Goal: Navigation & Orientation: Find specific page/section

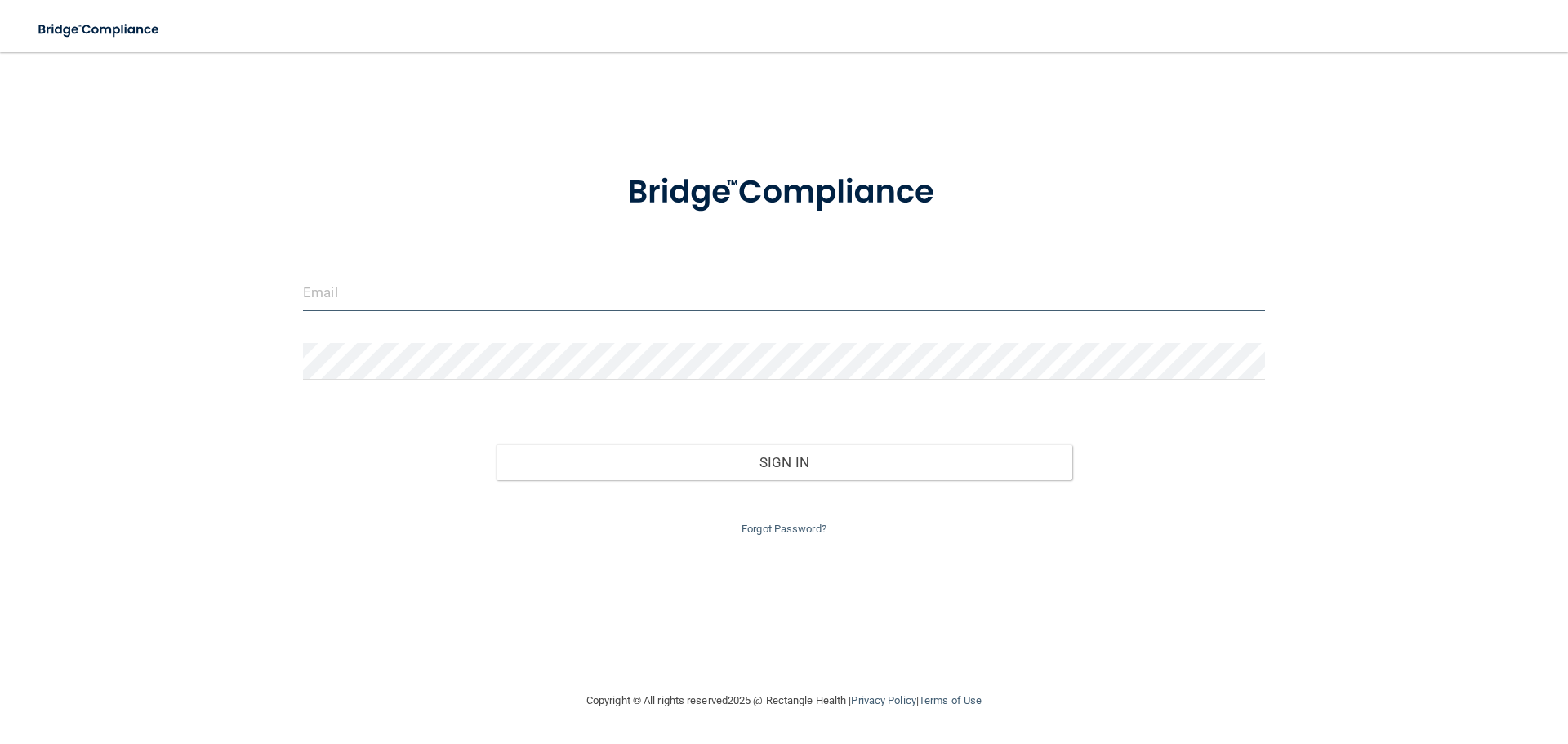
type input "[EMAIL_ADDRESS][DOMAIN_NAME]"
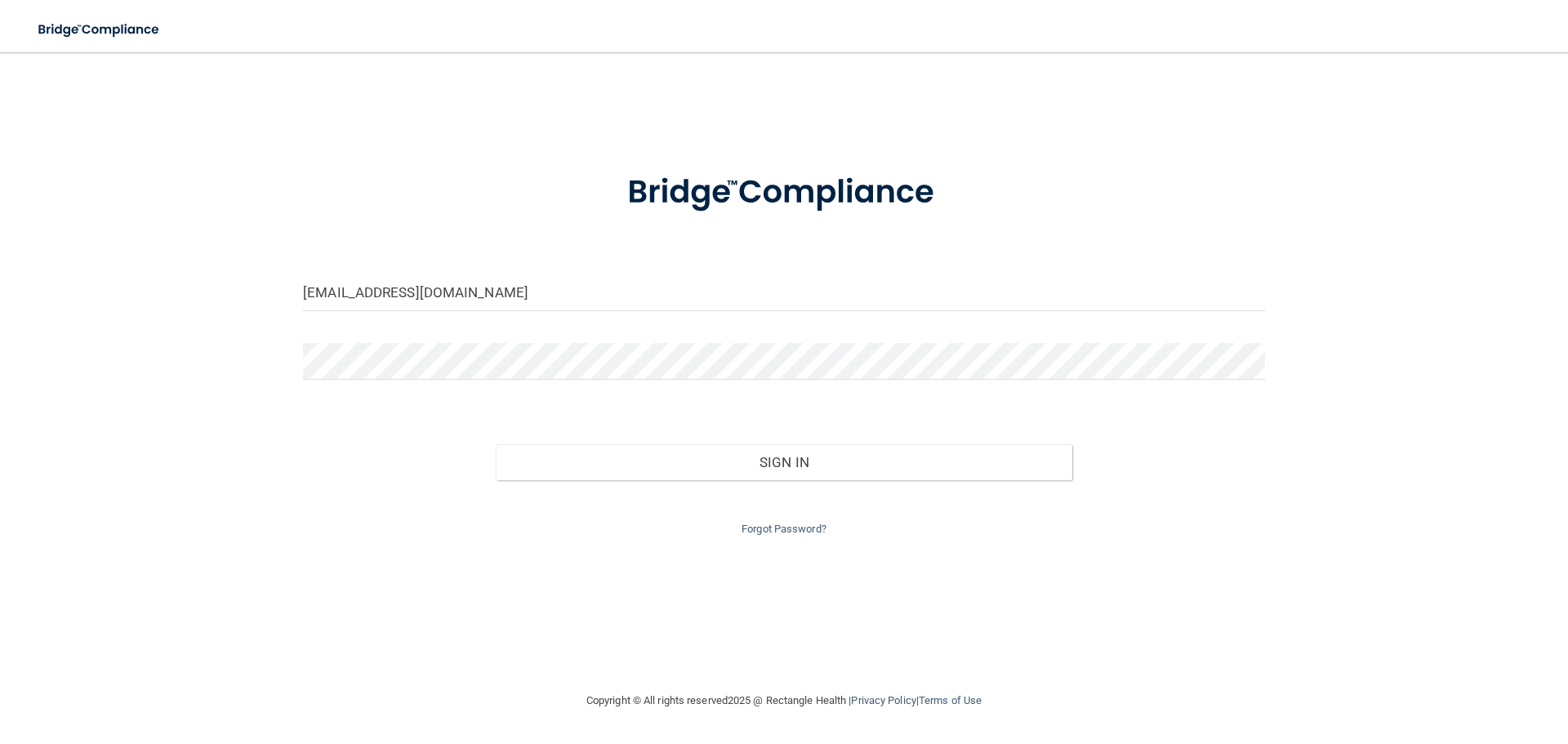
drag, startPoint x: 712, startPoint y: 424, endPoint x: 708, endPoint y: 437, distance: 13.6
click at [710, 427] on div "Sign In" at bounding box center [784, 446] width 986 height 69
click at [708, 437] on div "Sign In" at bounding box center [784, 446] width 986 height 69
click at [716, 437] on div "Sign In" at bounding box center [784, 446] width 986 height 69
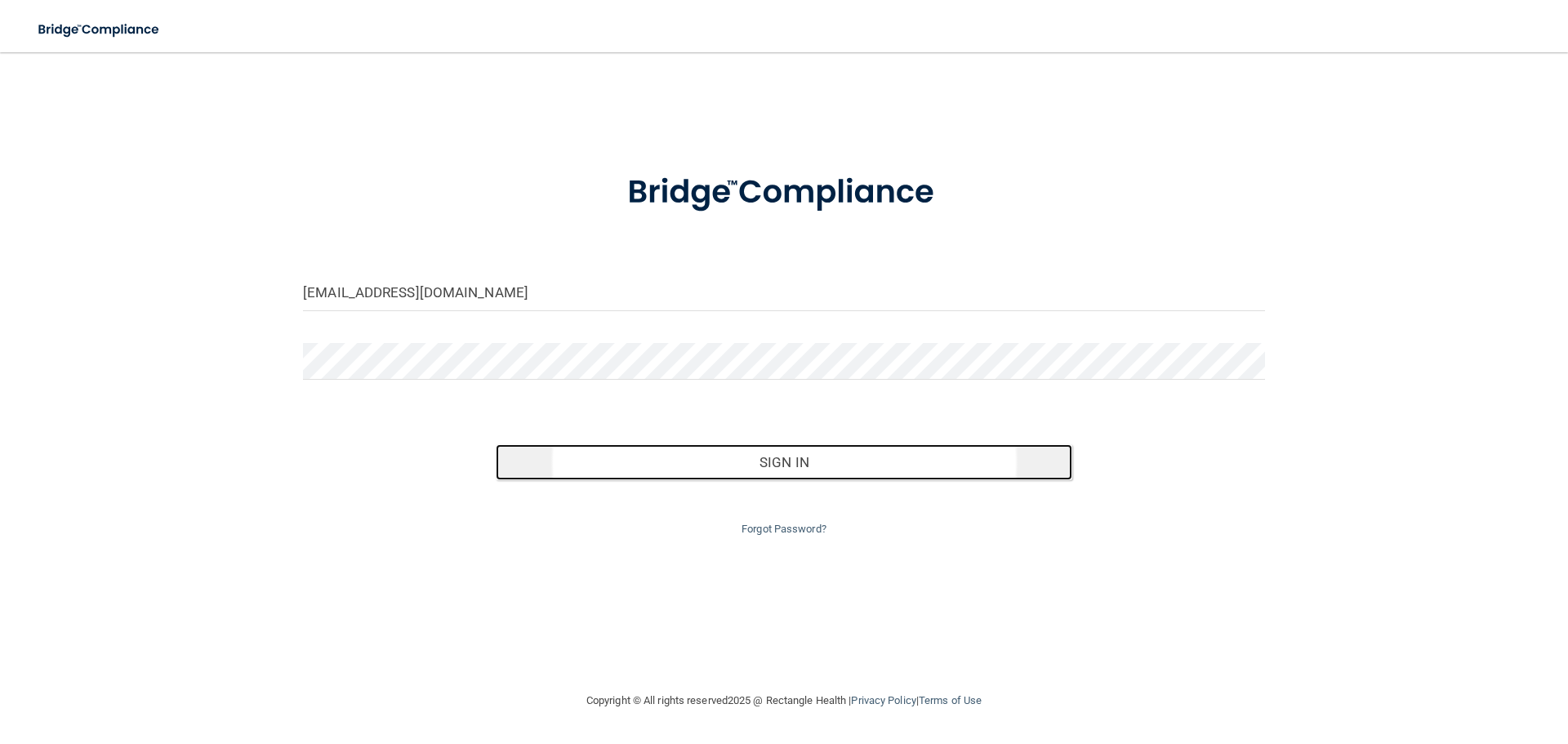
click at [716, 444] on button "Sign In" at bounding box center [784, 462] width 577 height 36
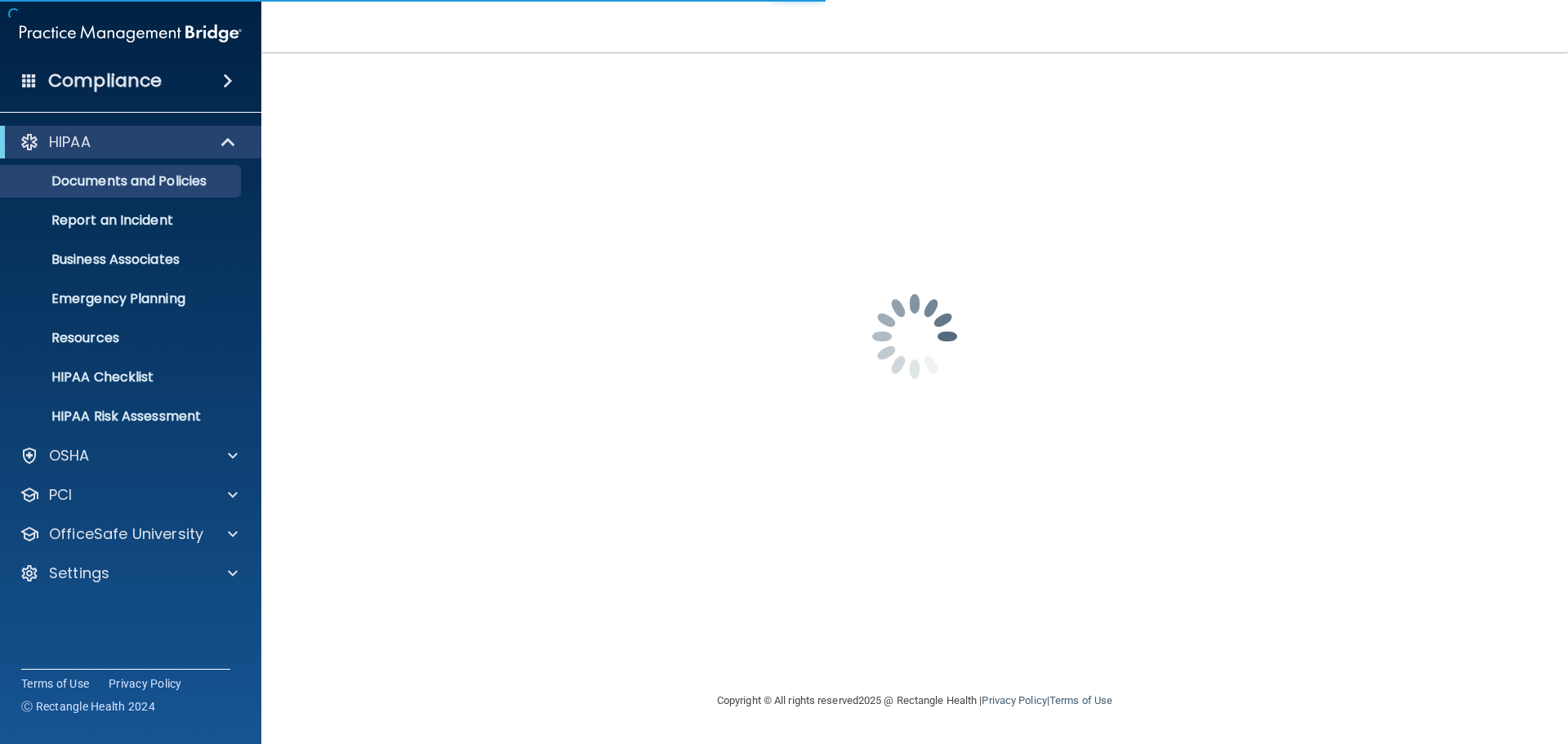
click at [231, 74] on span at bounding box center [227, 80] width 10 height 19
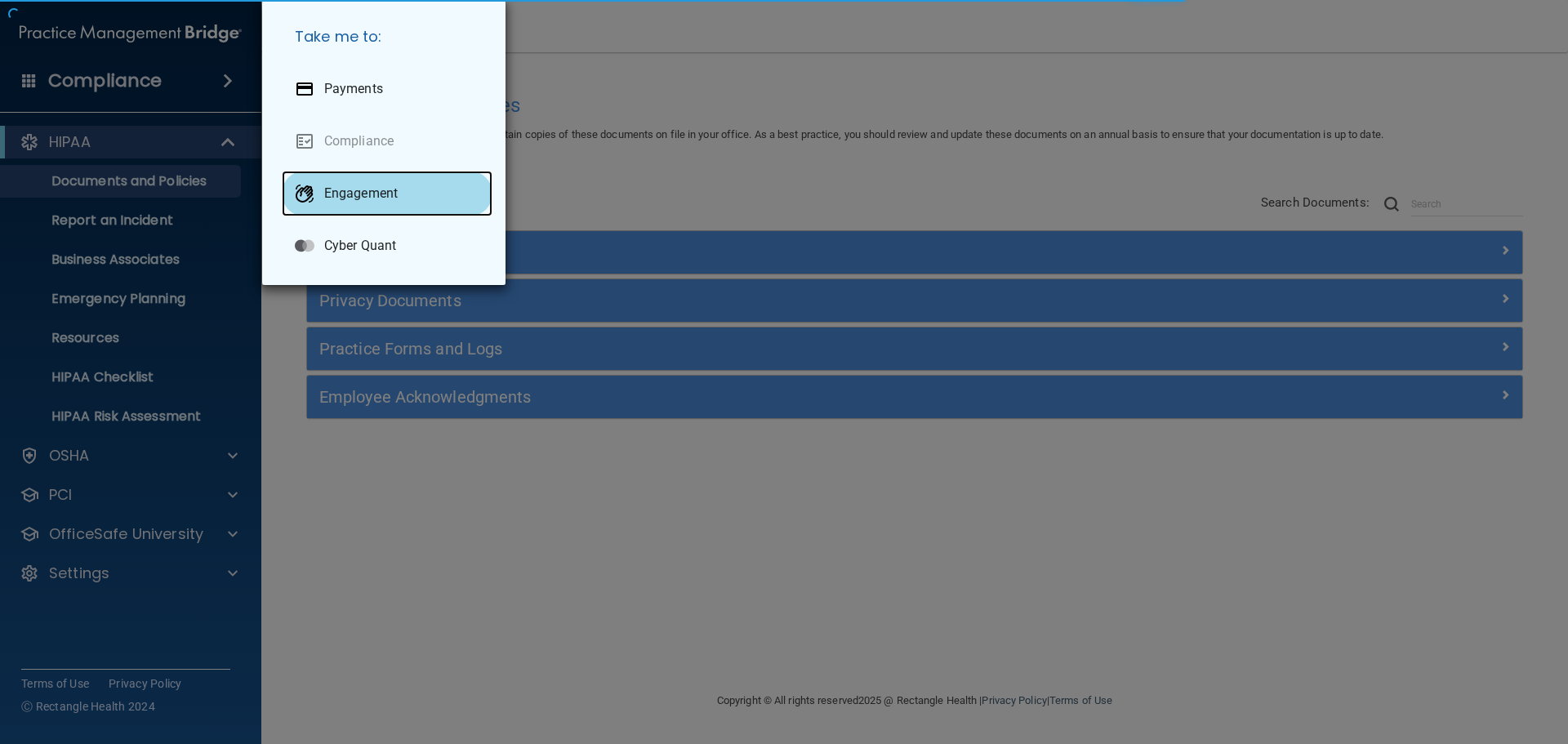
click at [363, 194] on p "Engagement" at bounding box center [360, 194] width 73 height 16
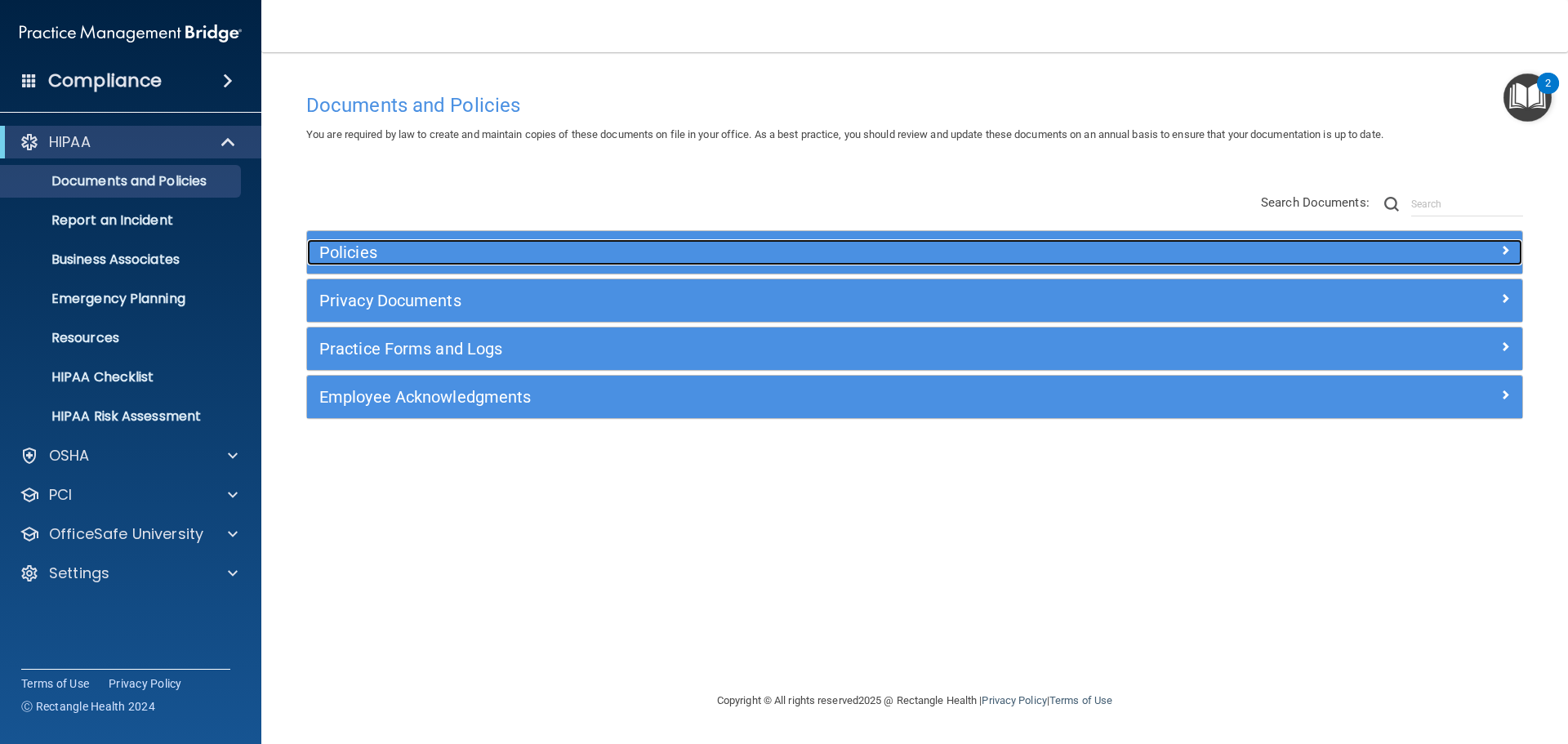
click at [411, 248] on h5 "Policies" at bounding box center [762, 252] width 887 height 18
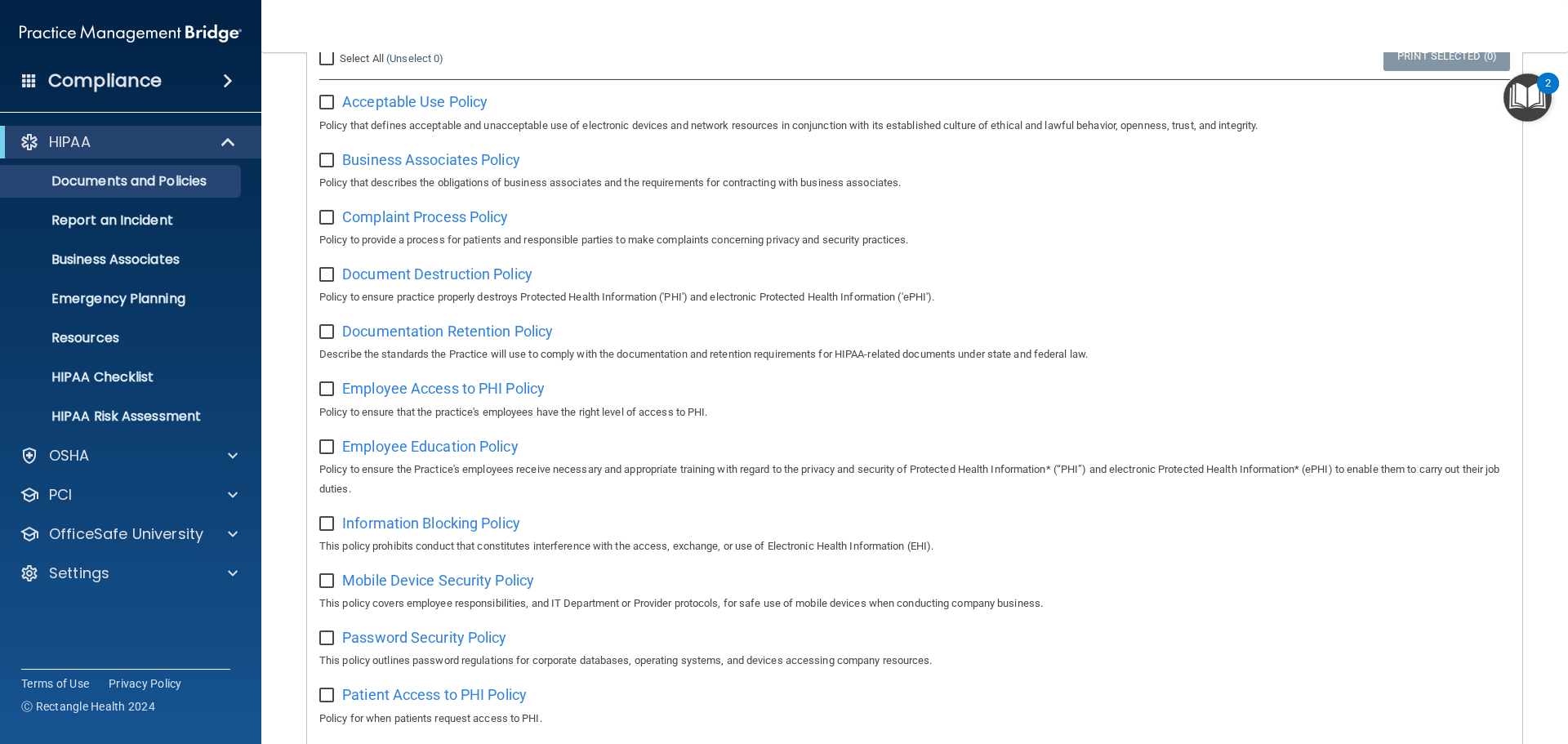
scroll to position [81, 0]
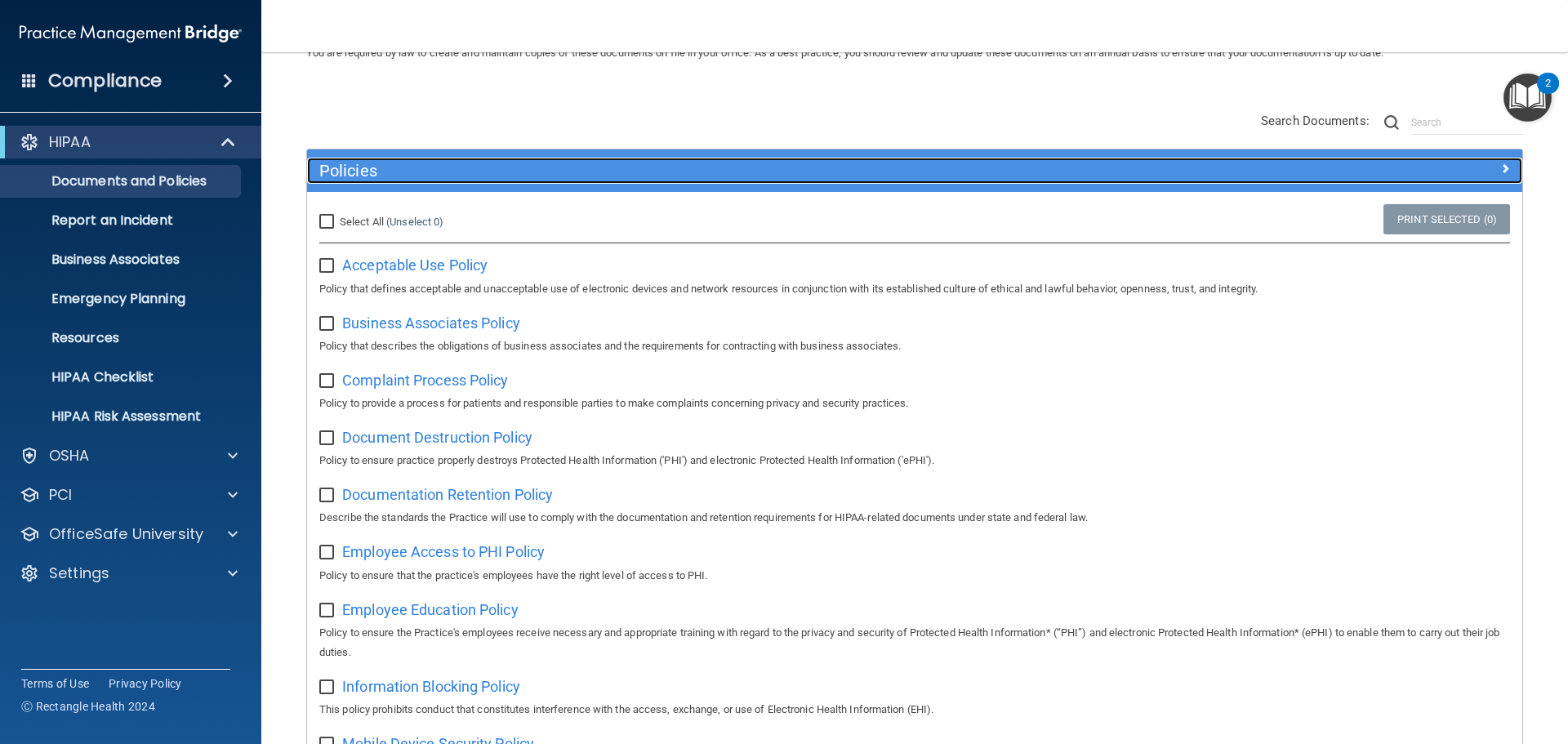
click at [482, 176] on h5 "Policies" at bounding box center [762, 171] width 887 height 18
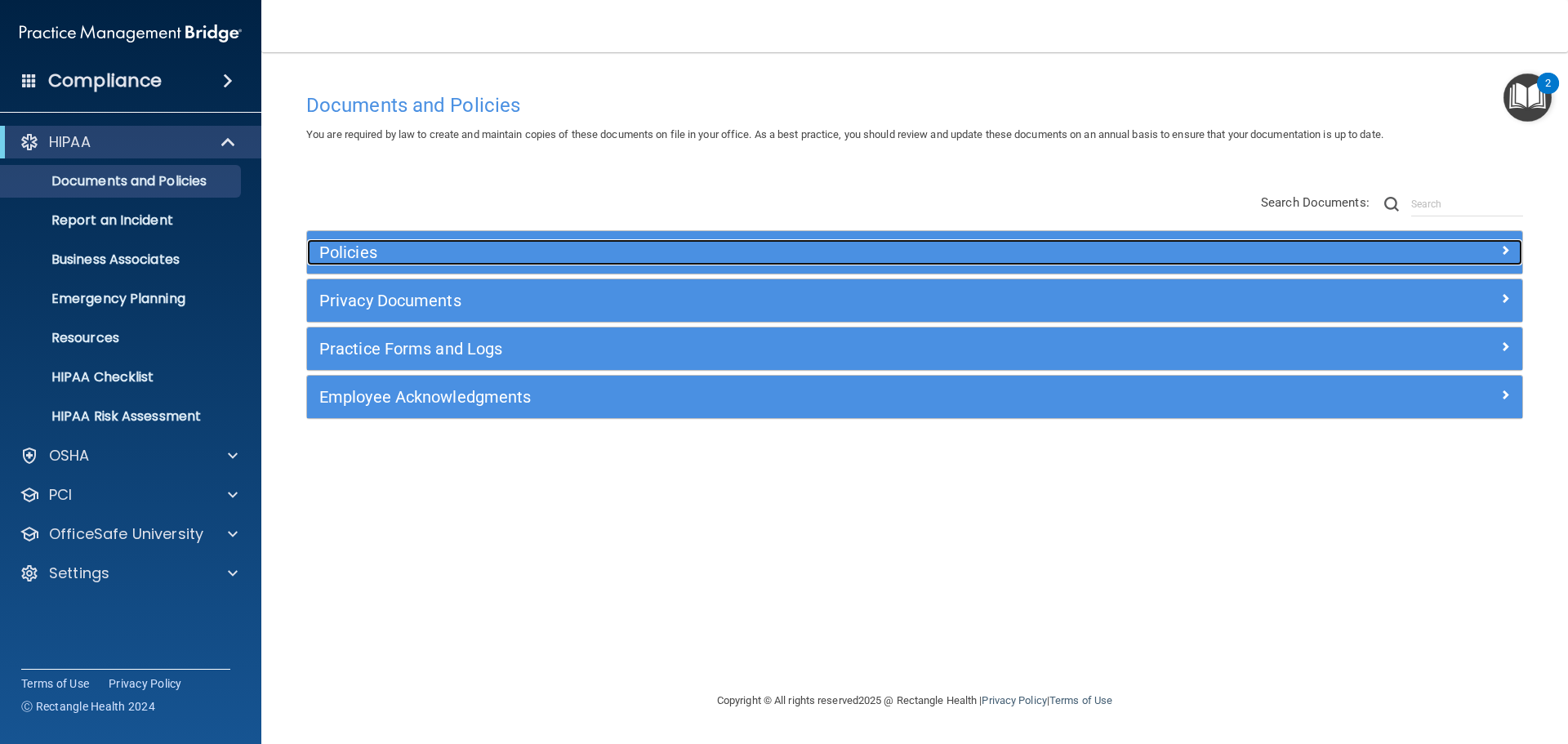
scroll to position [0, 0]
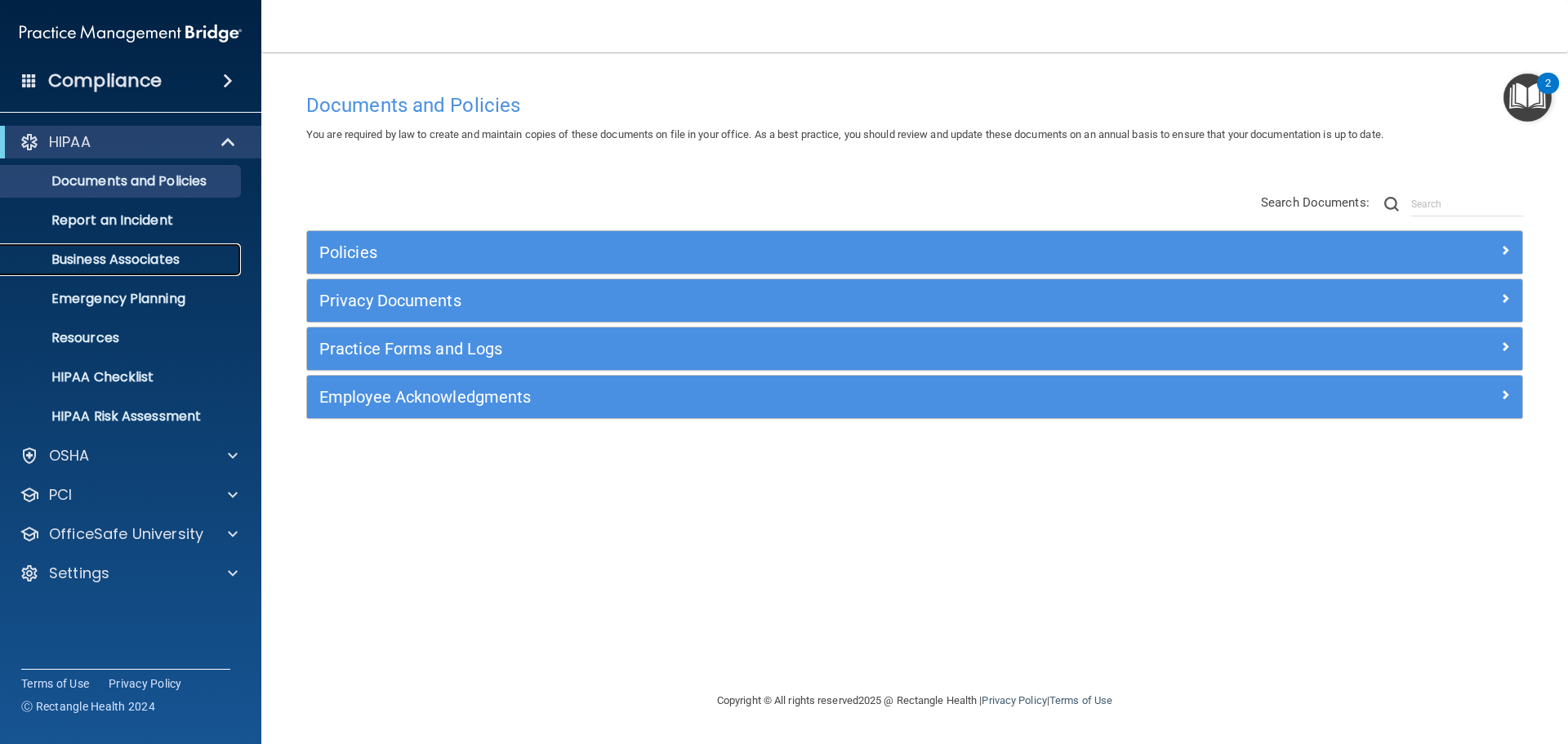
click at [171, 256] on p "Business Associates" at bounding box center [122, 260] width 223 height 16
click at [686, 159] on div "Documents and Policies You are required by law to create and maintain copies of…" at bounding box center [914, 388] width 1241 height 606
click at [1106, 186] on div "Policies Select All (Unselect 0) Unselect All Print Selected (0) Acceptable Use…" at bounding box center [914, 307] width 1241 height 261
click at [496, 550] on div "Documents and Policies You are required by law to create and maintain copies of…" at bounding box center [914, 388] width 1241 height 606
click at [242, 154] on div "HIPAA" at bounding box center [131, 141] width 261 height 33
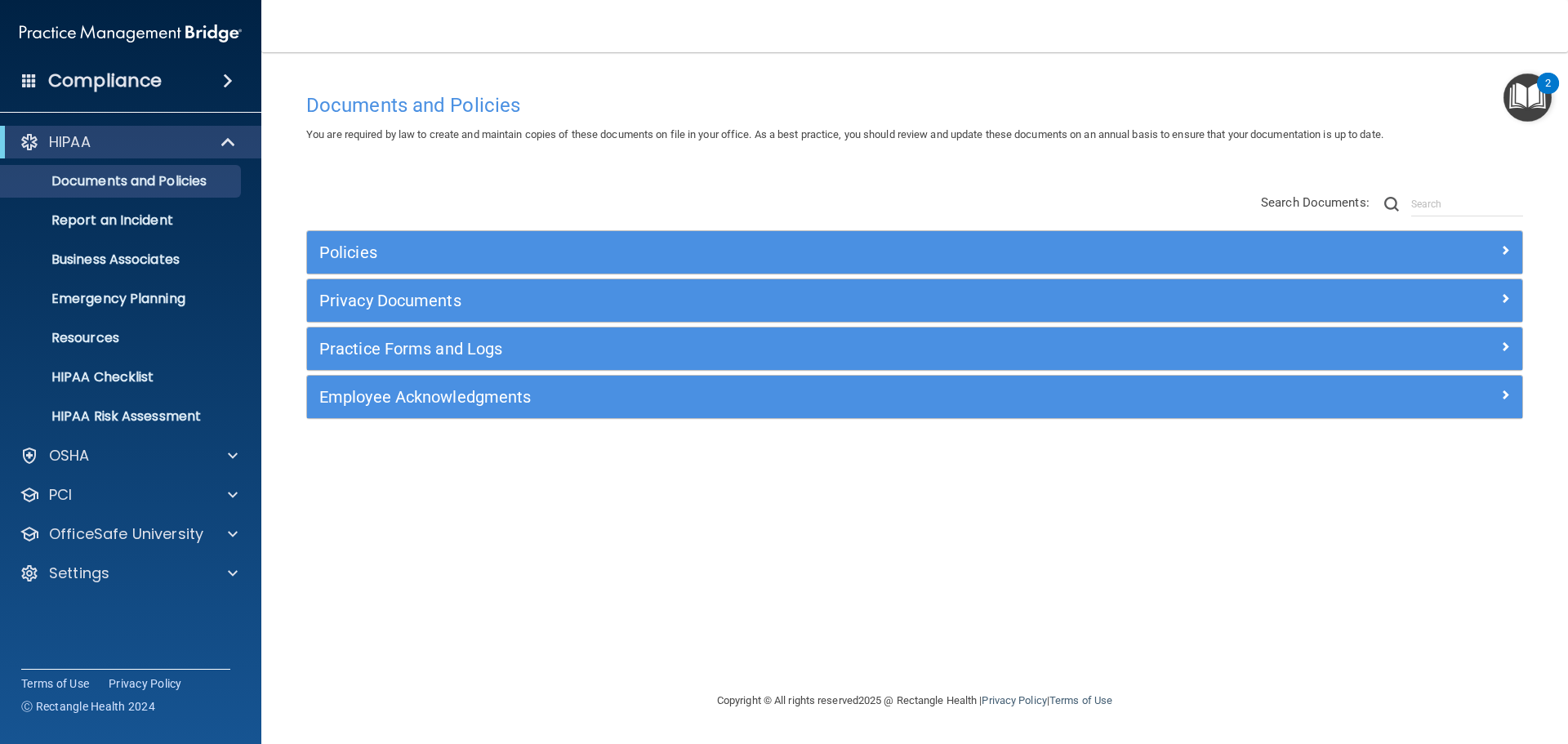
click at [478, 176] on div "Documents and Policies You are required by law to create and maintain copies of…" at bounding box center [914, 388] width 1241 height 606
click at [224, 540] on div at bounding box center [231, 534] width 41 height 19
click at [167, 574] on div "HIPAA Training" at bounding box center [122, 573] width 223 height 16
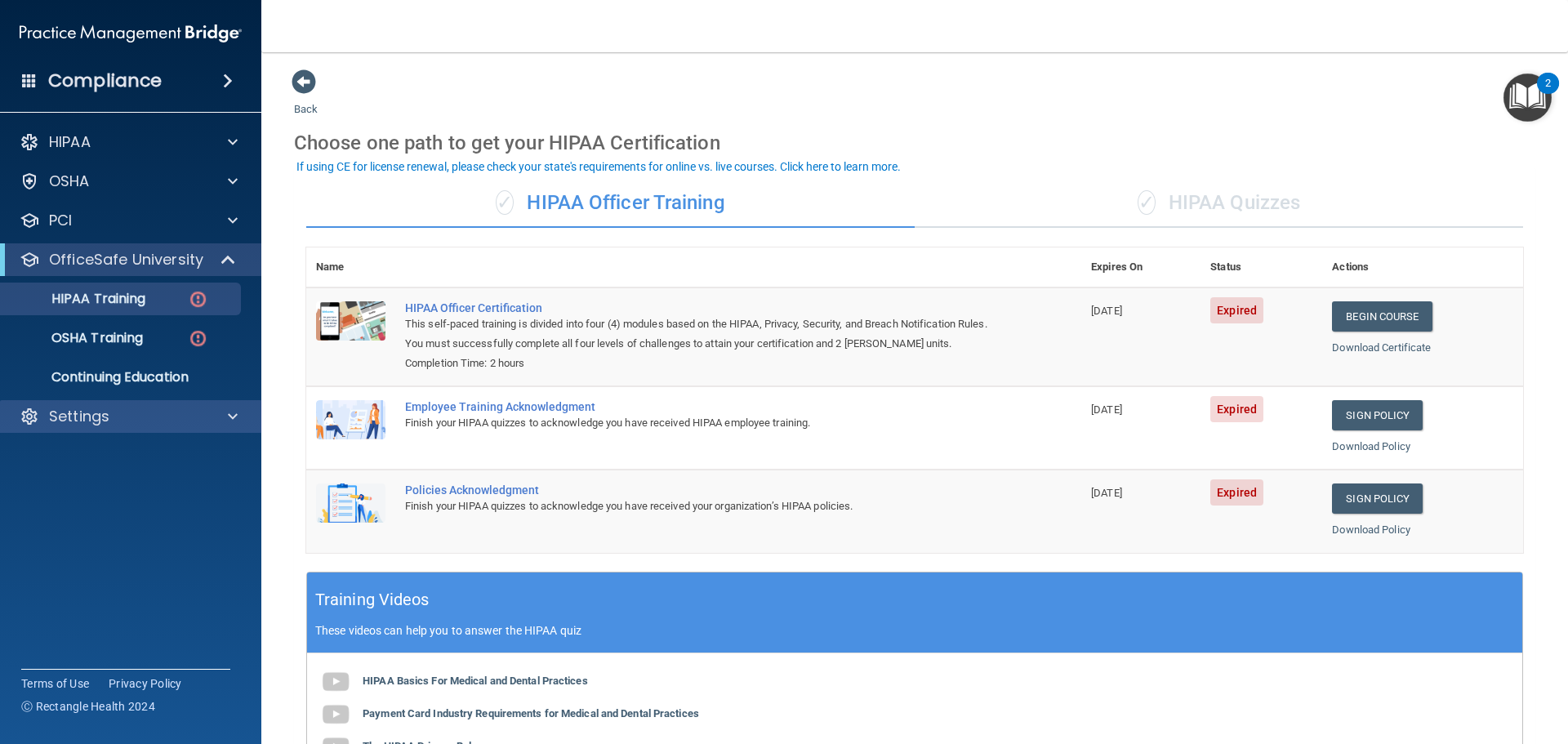
click at [199, 426] on div "Settings" at bounding box center [131, 416] width 262 height 33
click at [187, 420] on div "Settings" at bounding box center [108, 416] width 202 height 19
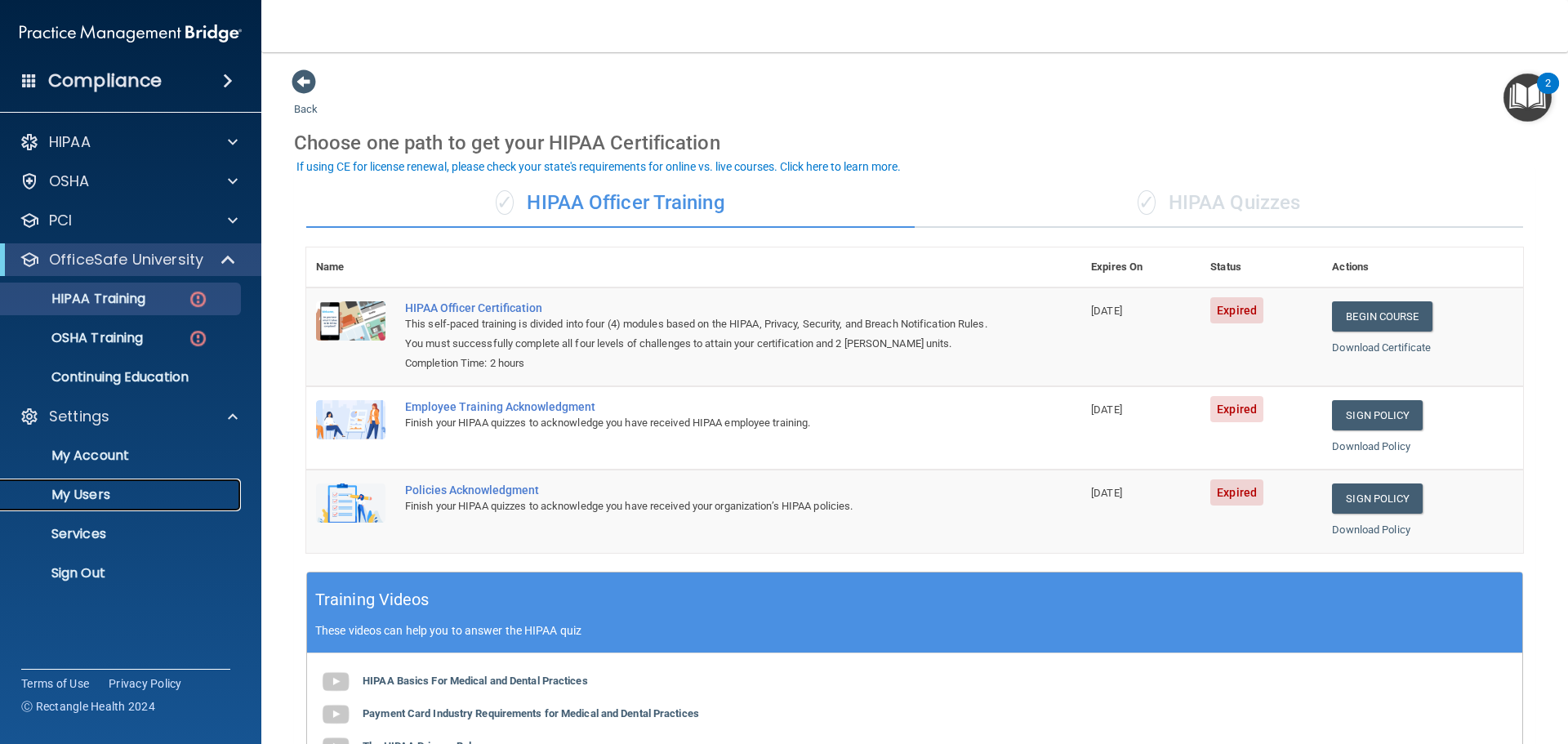
click at [117, 492] on p "My Users" at bounding box center [122, 495] width 223 height 16
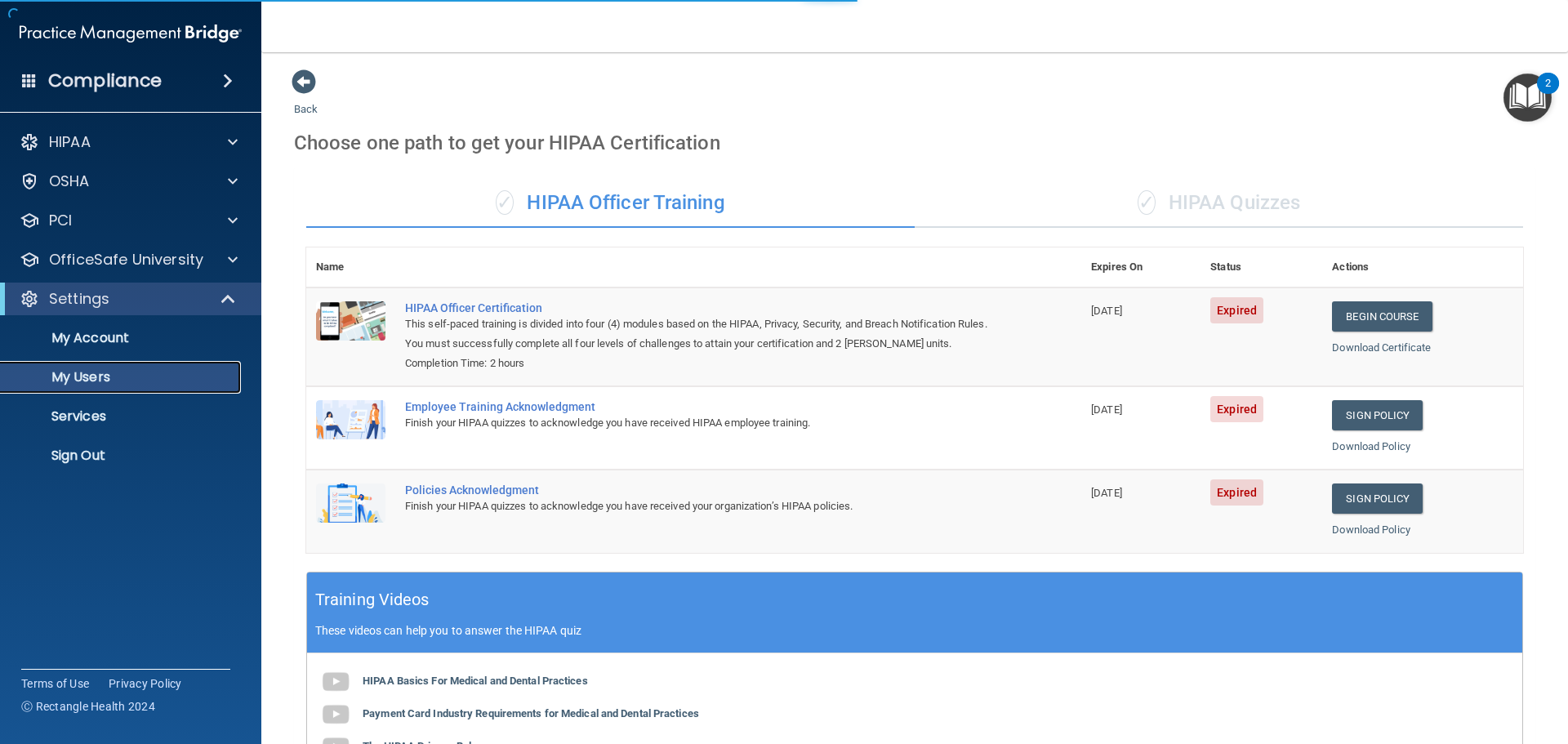
select select "20"
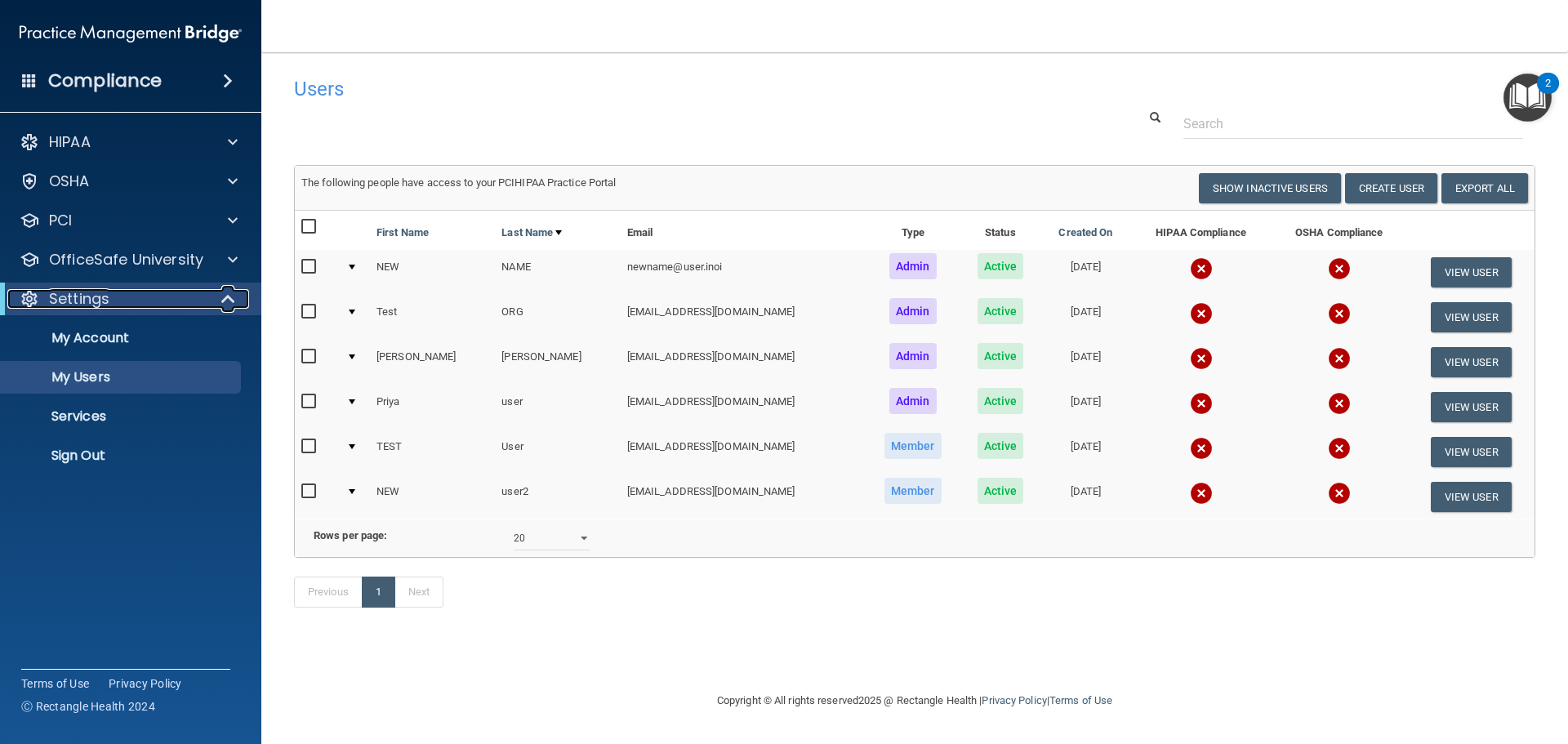
click at [223, 296] on span at bounding box center [230, 299] width 14 height 19
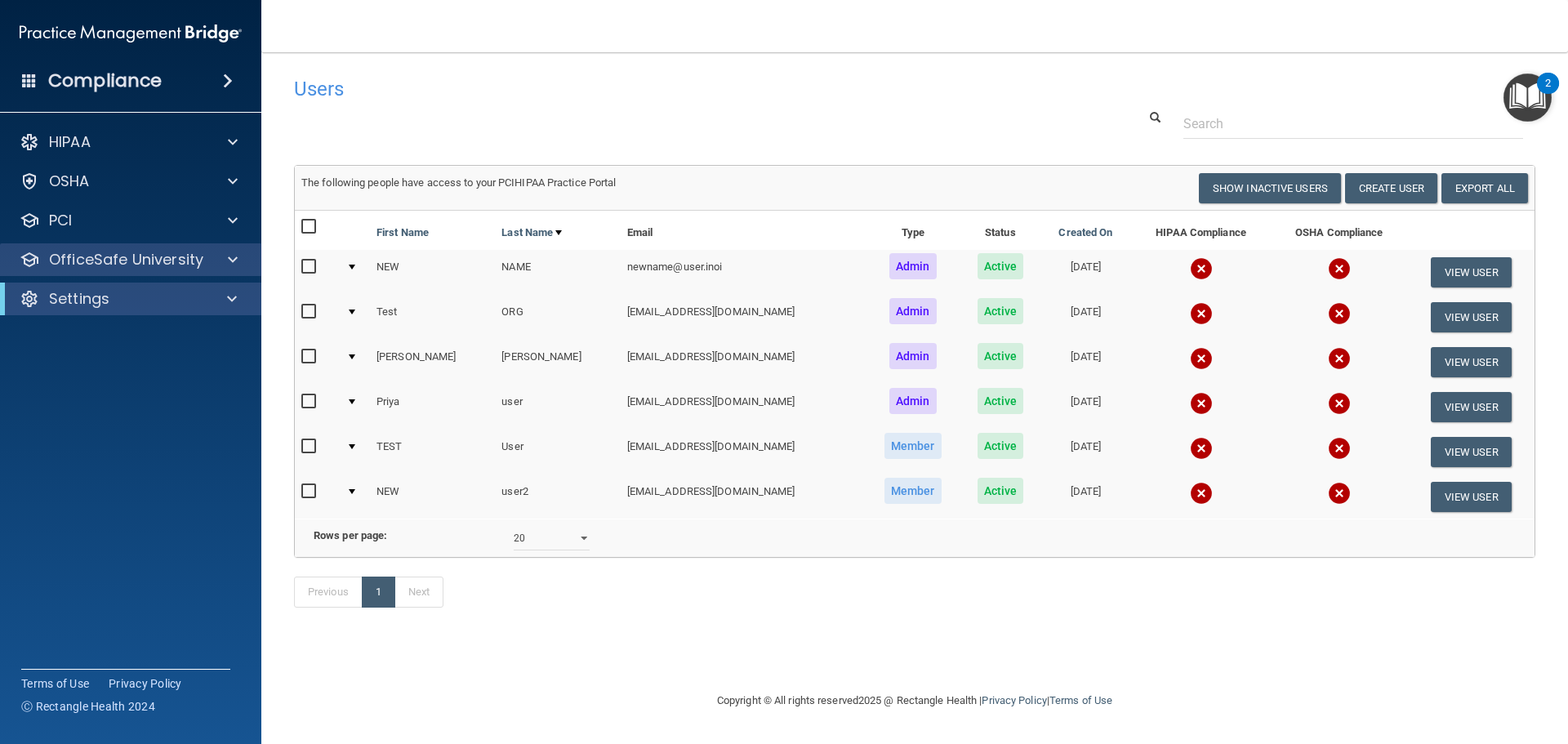
click at [252, 263] on div "OfficeSafe University" at bounding box center [131, 259] width 262 height 33
click at [242, 262] on div at bounding box center [231, 260] width 41 height 19
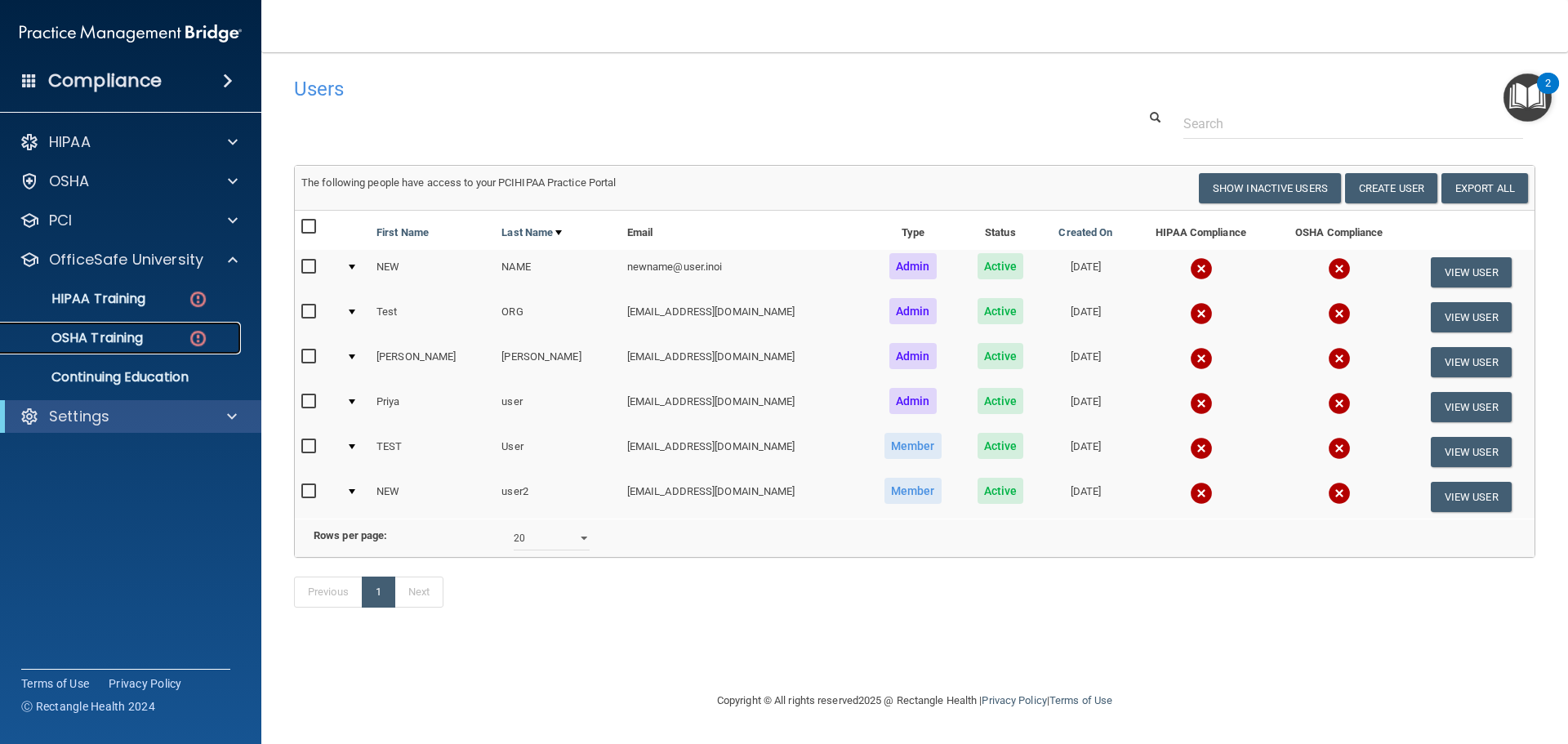
click at [165, 339] on div "OSHA Training" at bounding box center [122, 338] width 223 height 16
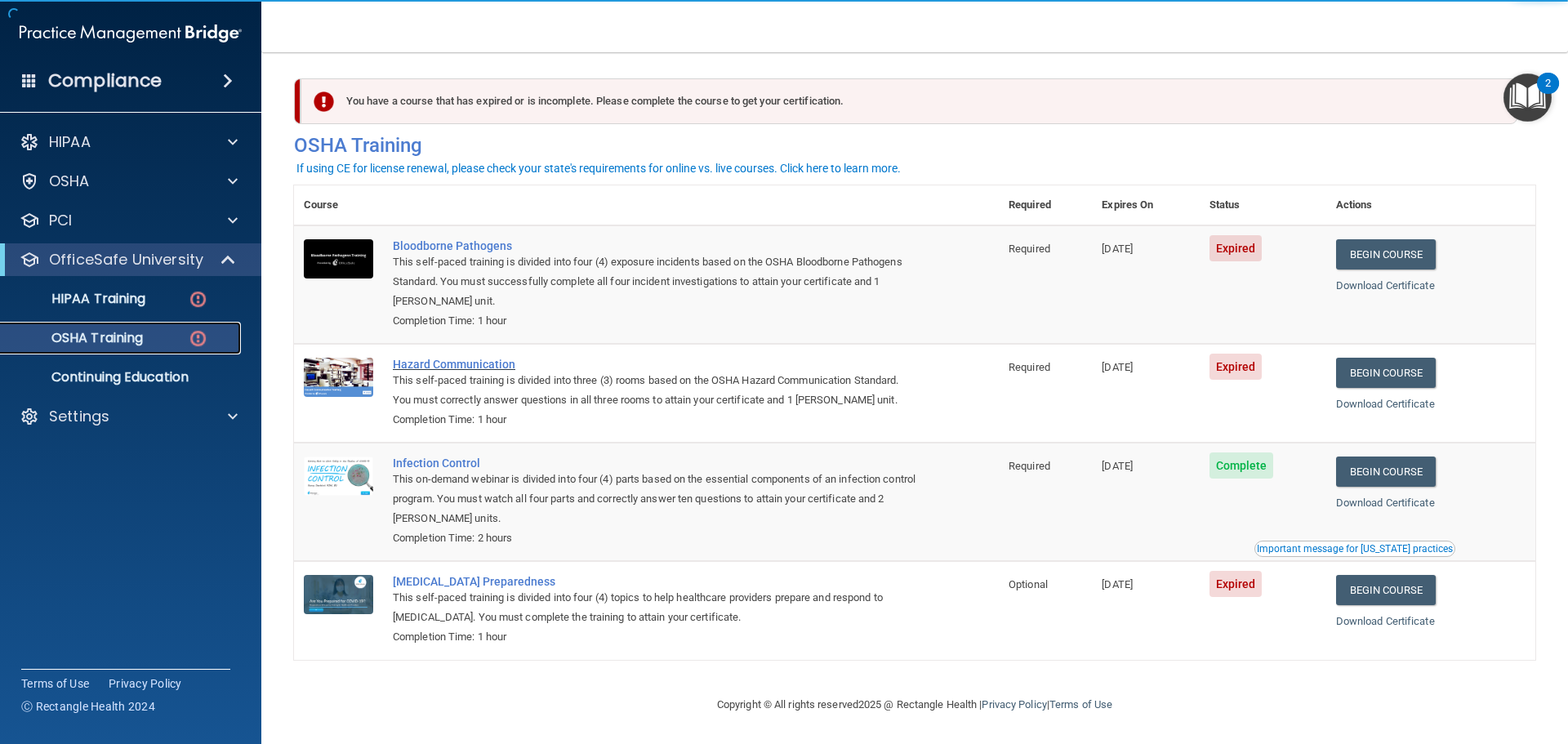
scroll to position [7, 0]
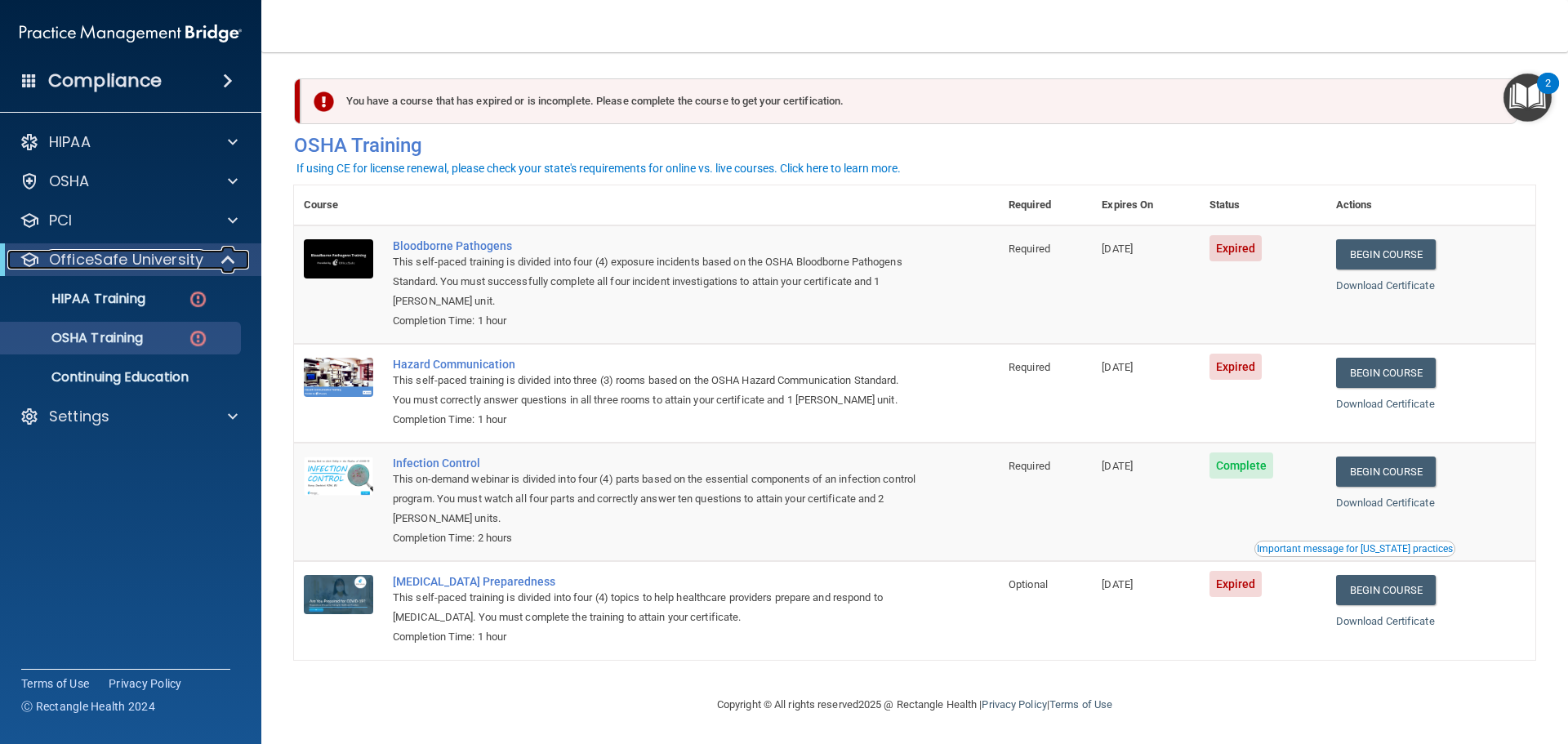
click at [231, 266] on span at bounding box center [230, 260] width 14 height 19
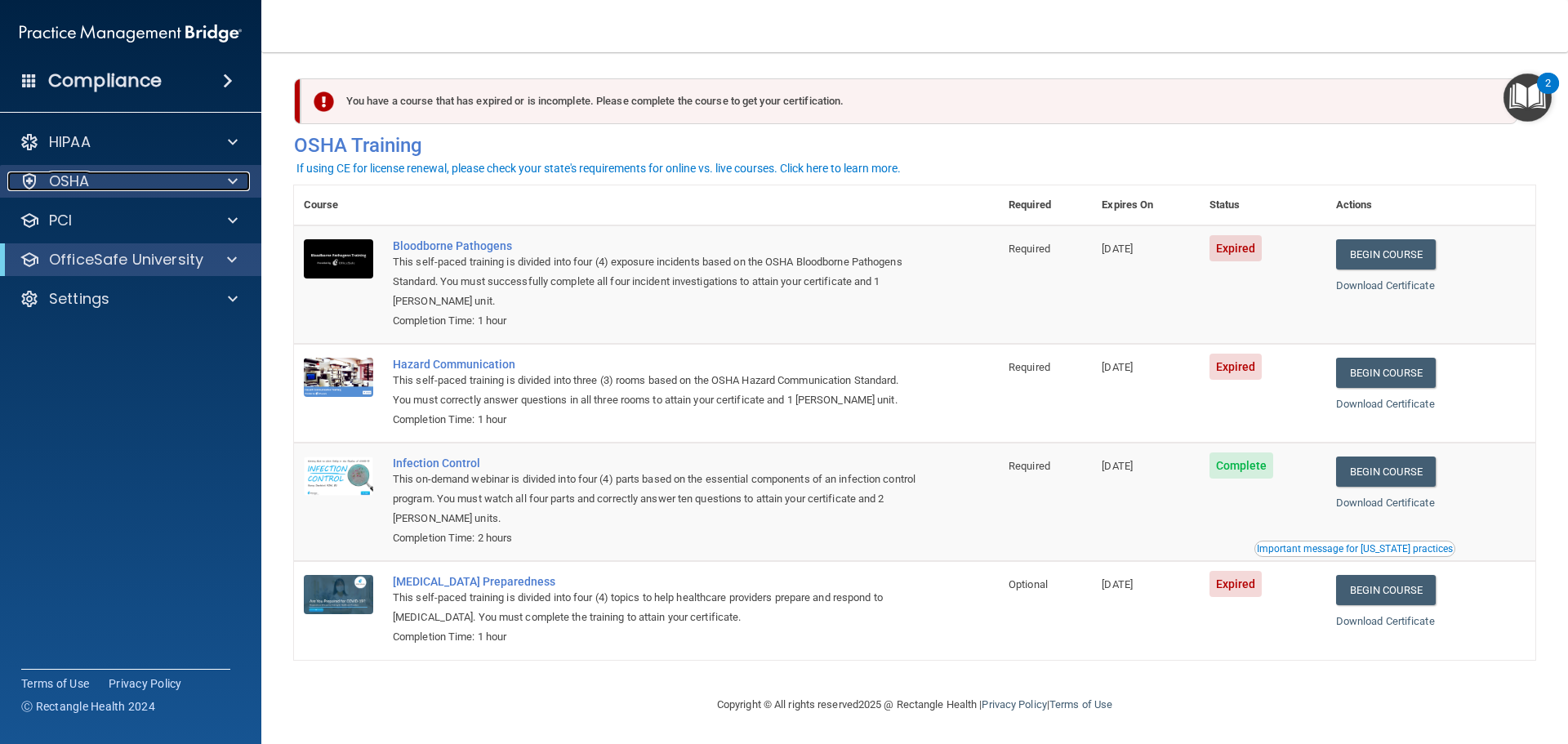
click at [231, 188] on span at bounding box center [232, 181] width 10 height 19
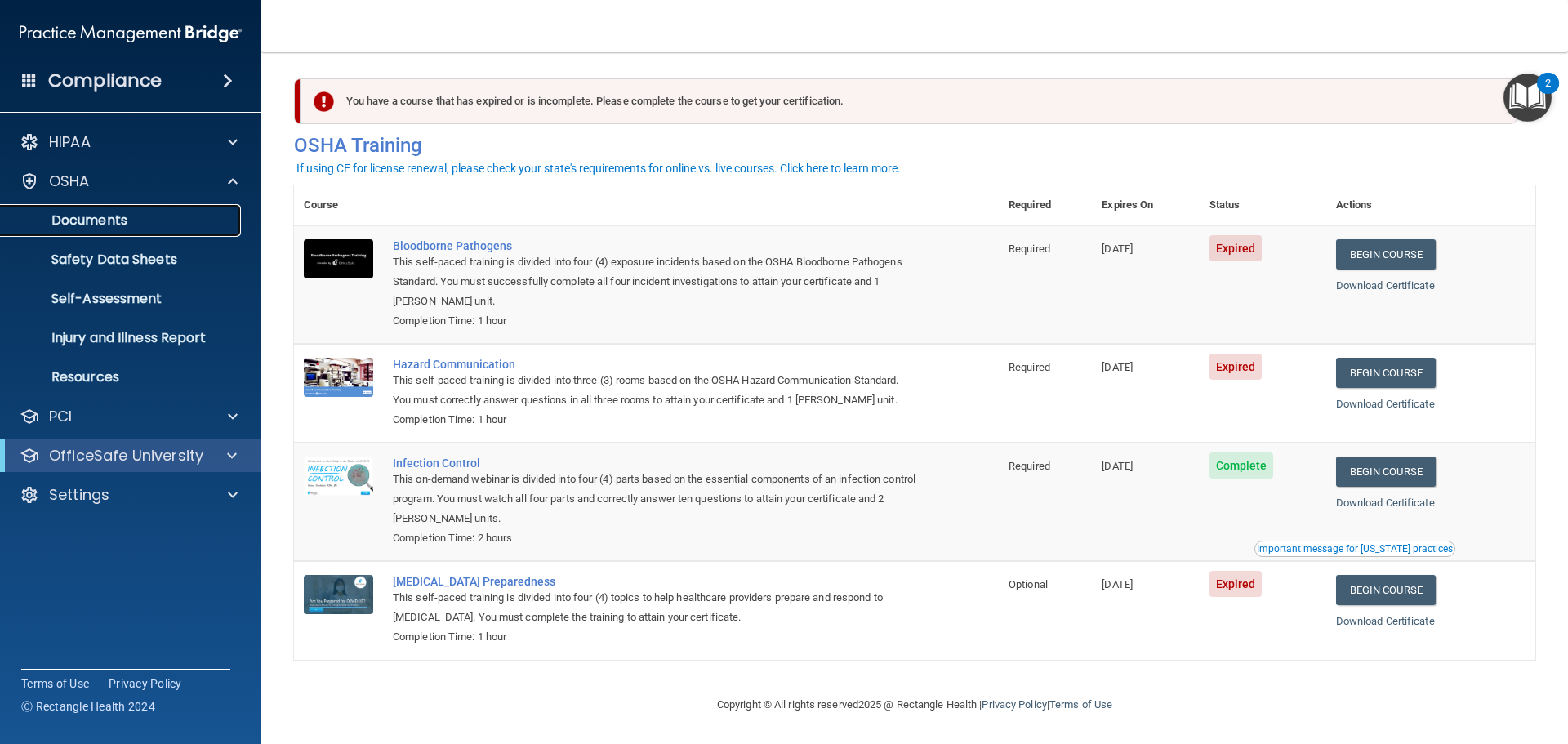
click at [191, 220] on p "Documents" at bounding box center [122, 220] width 223 height 16
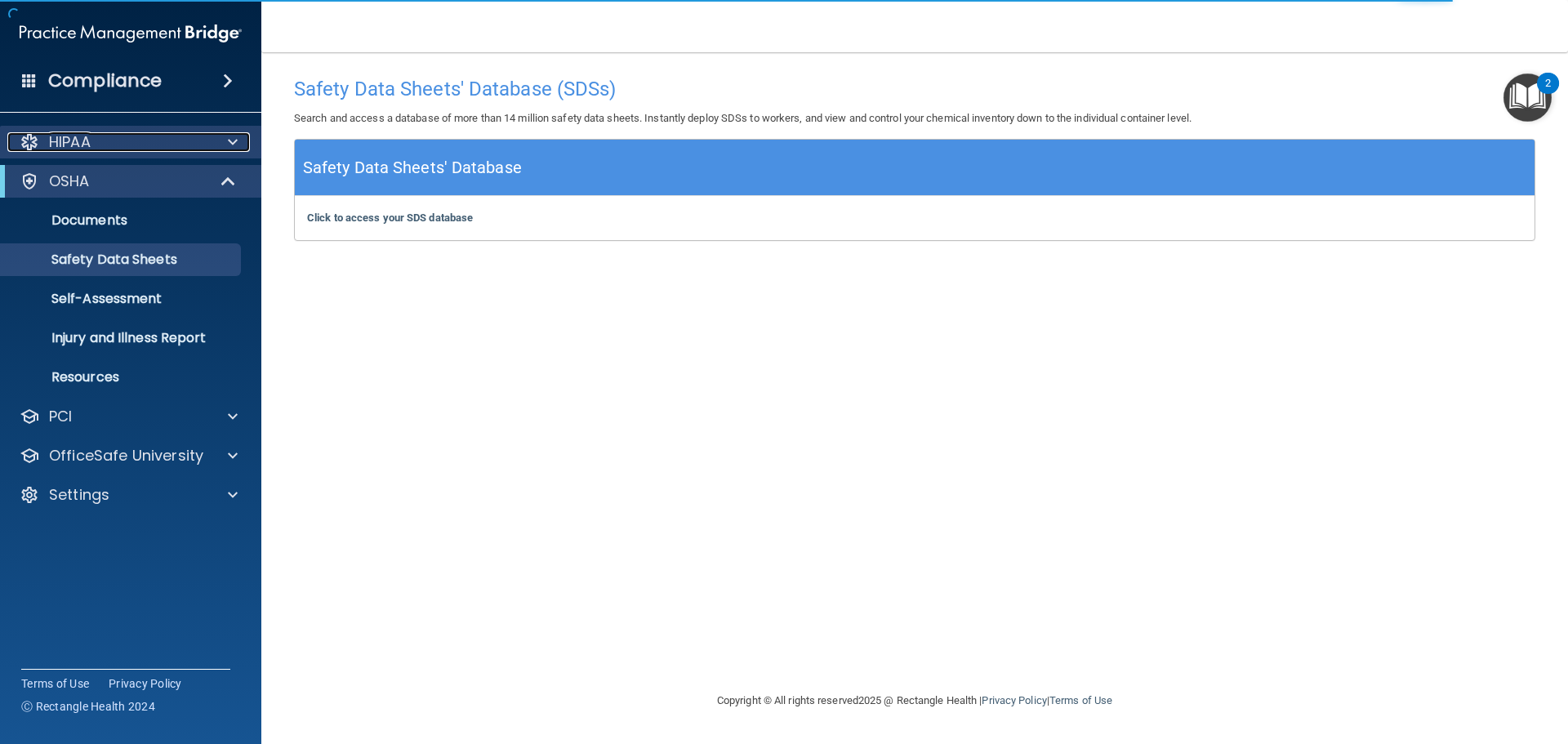
click at [229, 144] on span at bounding box center [232, 142] width 10 height 19
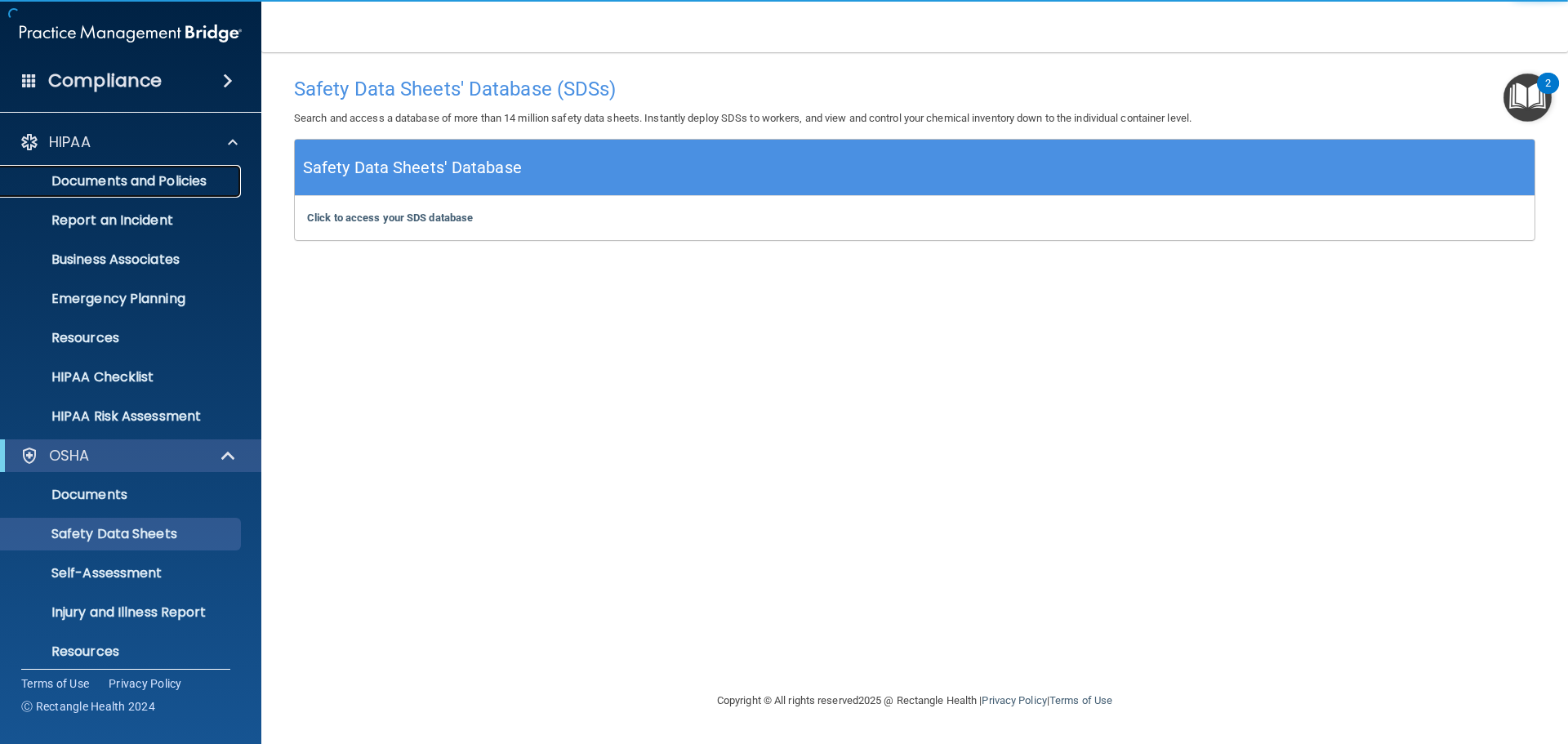
click at [210, 182] on p "Documents and Policies" at bounding box center [122, 181] width 223 height 16
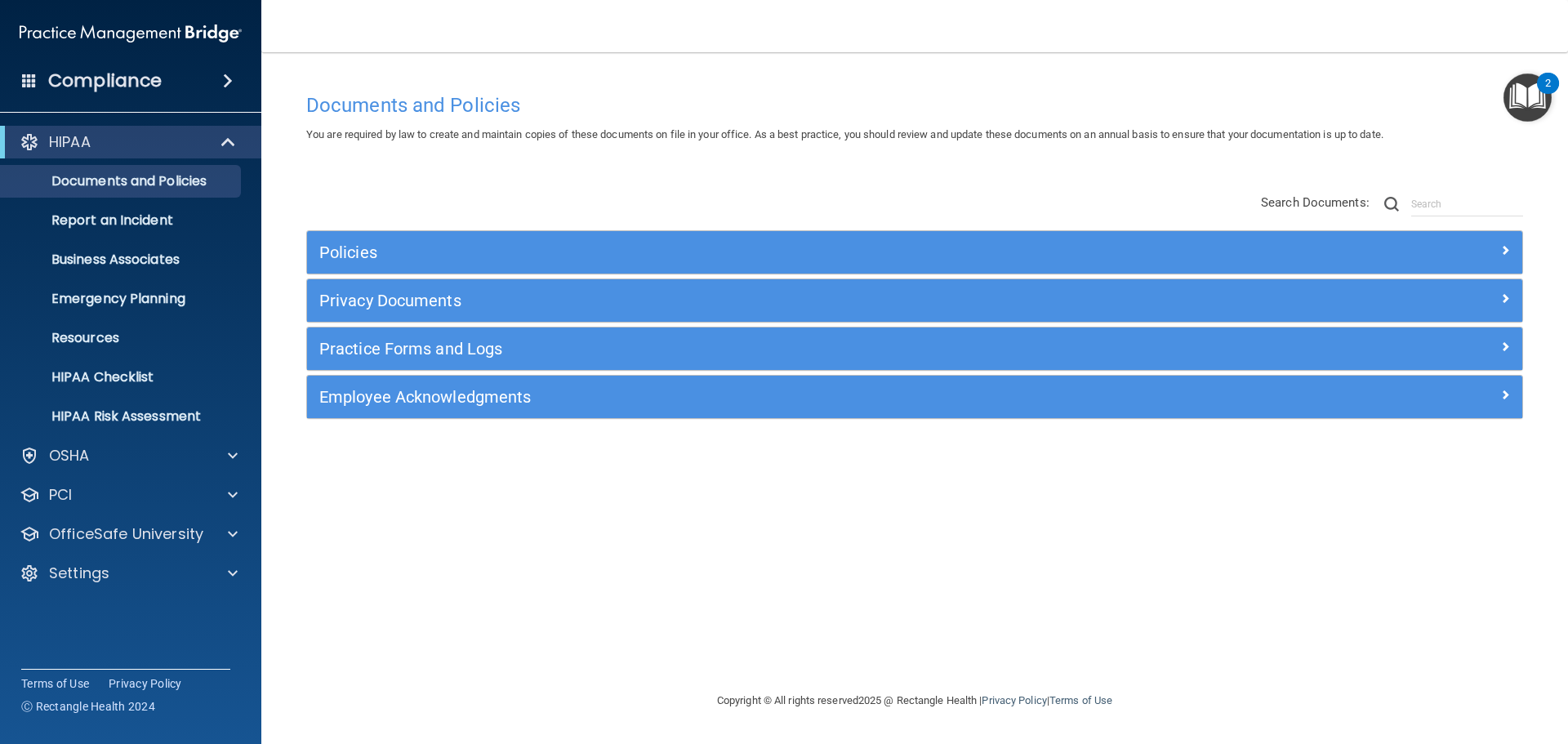
click at [831, 490] on div "Documents and Policies You are required by law to create and maintain copies of…" at bounding box center [914, 388] width 1241 height 606
click at [224, 146] on span at bounding box center [230, 142] width 14 height 19
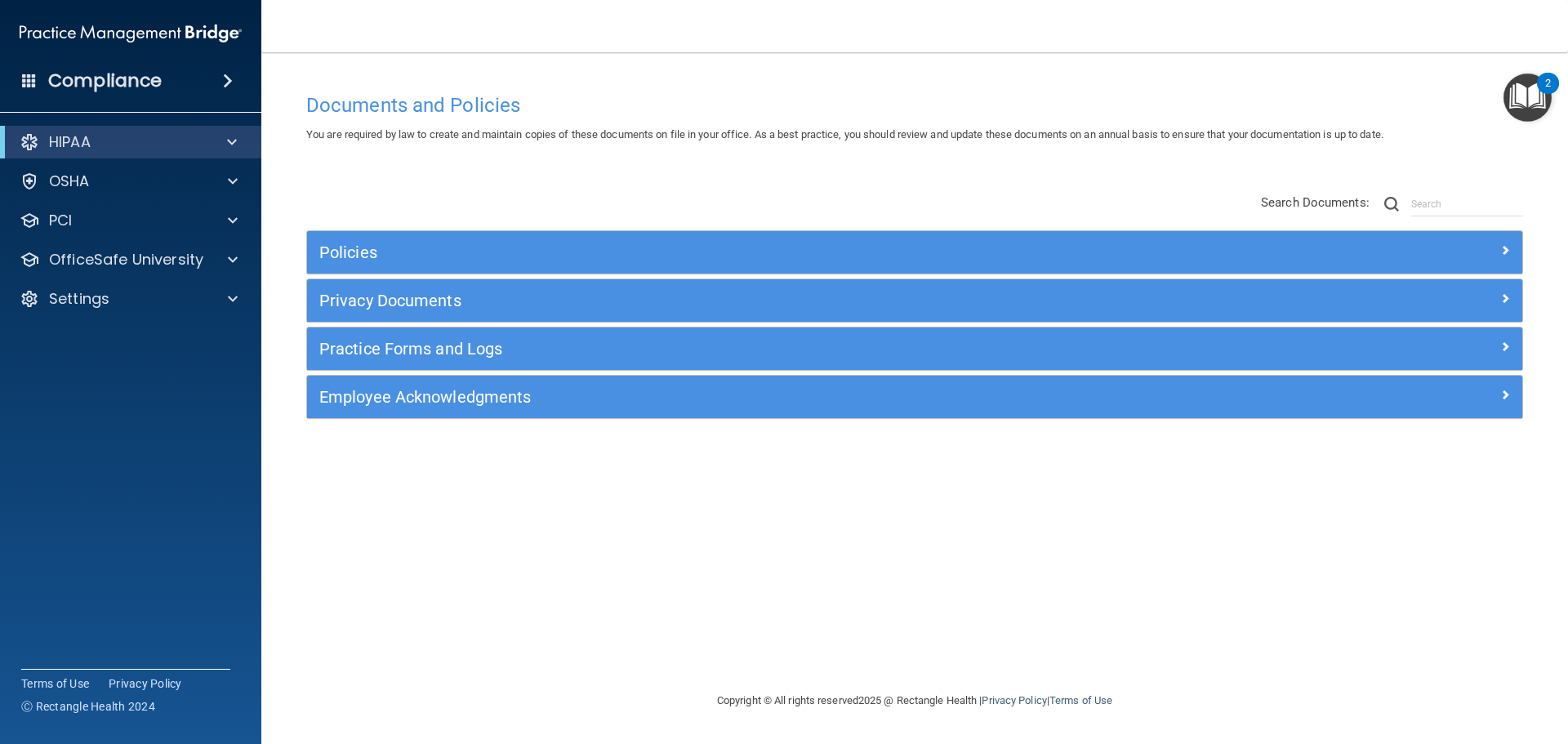
click at [455, 199] on div "Policies Select All (Unselect 0) Unselect All Print Selected (0) Acceptable Use…" at bounding box center [914, 307] width 1241 height 261
drag, startPoint x: 760, startPoint y: 111, endPoint x: 963, endPoint y: 7, distance: 228.1
click at [760, 113] on h4 "Documents and Policies" at bounding box center [914, 105] width 1216 height 21
